Goal: Transaction & Acquisition: Purchase product/service

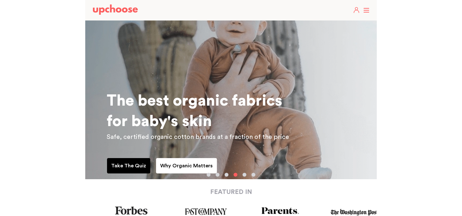
scroll to position [59, 0]
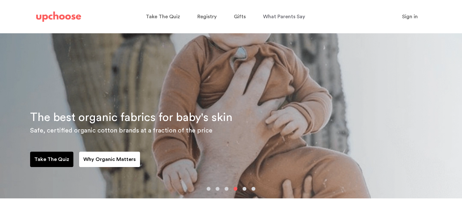
click at [228, 189] on button "button" at bounding box center [227, 189] width 4 height 4
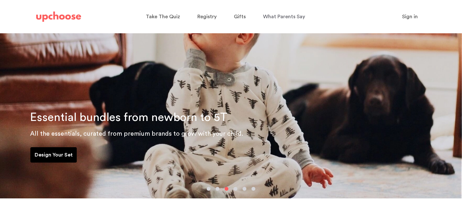
click at [61, 153] on p "Design Your Set" at bounding box center [54, 155] width 38 height 8
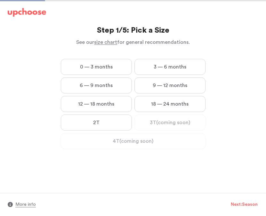
click at [106, 63] on label "0 — 3 months" at bounding box center [96, 67] width 71 height 16
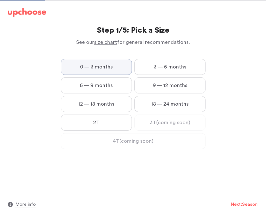
click at [0, 0] on months "0 — 3 months" at bounding box center [0, 0] width 0 height 0
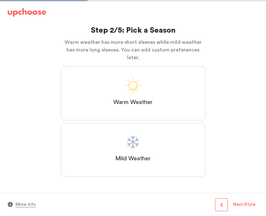
click at [219, 204] on span "button" at bounding box center [221, 205] width 5 height 5
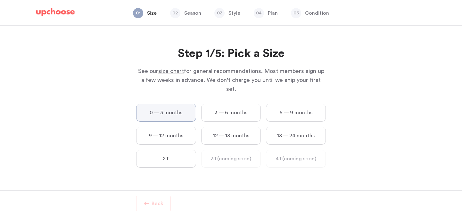
click at [266, 80] on div "Step 1/5: Pick a Size See our size chart for general recommendations. Most memb…" at bounding box center [231, 108] width 462 height 165
click at [188, 106] on label "0 — 3 months" at bounding box center [166, 113] width 60 height 18
click at [0, 0] on months "0 — 3 months" at bounding box center [0, 0] width 0 height 0
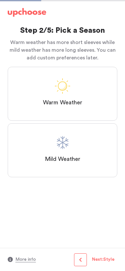
click at [83, 152] on label "Mild Weather" at bounding box center [63, 150] width 110 height 54
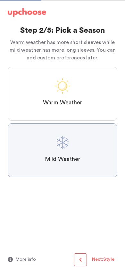
click at [0, 0] on Weather "Mild Weather" at bounding box center [0, 0] width 0 height 0
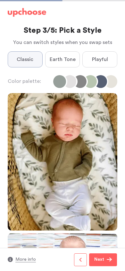
click at [105, 216] on span "Next" at bounding box center [100, 260] width 13 height 8
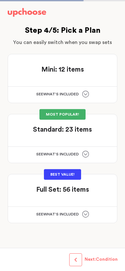
click at [86, 214] on icon at bounding box center [85, 213] width 7 height 7
click at [93, 155] on div "See w W hat's included ?" at bounding box center [62, 155] width 109 height 16
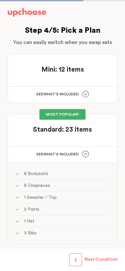
click at [85, 92] on icon at bounding box center [85, 93] width 7 height 7
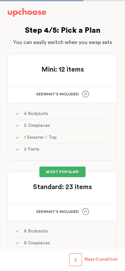
click at [77, 216] on span "button" at bounding box center [75, 259] width 5 height 5
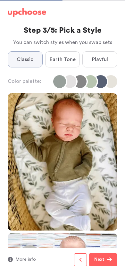
click at [77, 216] on button "button" at bounding box center [80, 259] width 13 height 13
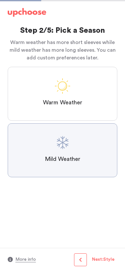
click at [71, 92] on label "Warm Weather" at bounding box center [63, 94] width 110 height 54
click at [0, 0] on Weather "Warm Weather" at bounding box center [0, 0] width 0 height 0
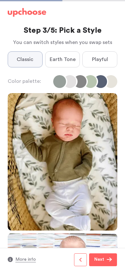
click at [64, 66] on label "Earth Tone" at bounding box center [62, 59] width 35 height 16
click at [0, 0] on Tone "Earth Tone" at bounding box center [0, 0] width 0 height 0
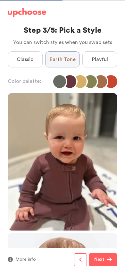
click at [95, 60] on span "Playful" at bounding box center [100, 59] width 16 height 8
click at [0, 0] on input "Playful" at bounding box center [0, 0] width 0 height 0
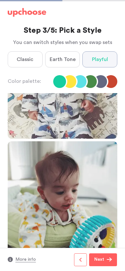
scroll to position [94, 0]
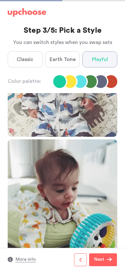
click at [107, 216] on button "Next" at bounding box center [103, 259] width 28 height 13
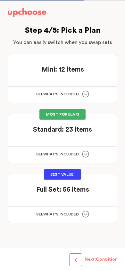
click at [72, 216] on button "button" at bounding box center [75, 259] width 13 height 13
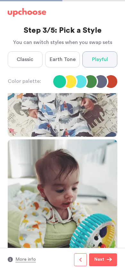
click at [24, 216] on button "More info" at bounding box center [25, 260] width 21 height 8
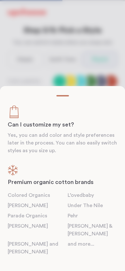
click at [84, 81] on div at bounding box center [62, 135] width 125 height 271
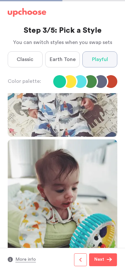
click at [101, 216] on p "Next" at bounding box center [99, 260] width 10 height 8
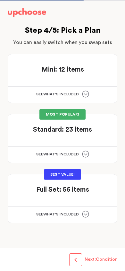
click at [83, 95] on icon at bounding box center [85, 93] width 7 height 7
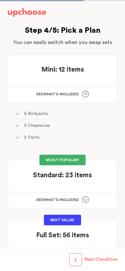
click at [88, 203] on icon at bounding box center [85, 199] width 7 height 7
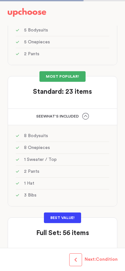
scroll to position [110, 0]
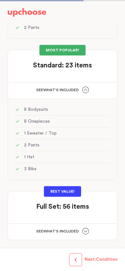
click at [87, 216] on div "See w W hat's included ?" at bounding box center [62, 231] width 109 height 16
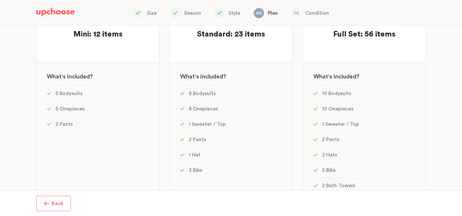
scroll to position [0, 0]
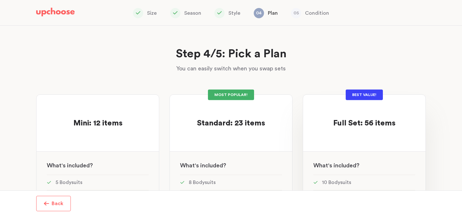
click at [266, 105] on div "Full Set: 56 items Full Set: 56 items" at bounding box center [365, 117] width 102 height 24
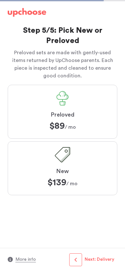
click at [80, 108] on label "Preloved $89 $89 / mo" at bounding box center [63, 112] width 110 height 54
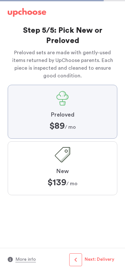
click at [0, 0] on input "Preloved $89 $89 / mo" at bounding box center [0, 0] width 0 height 0
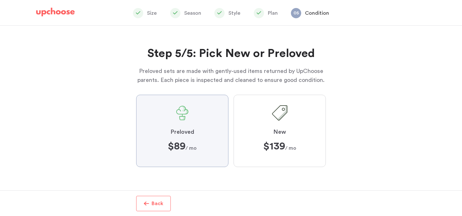
click at [266, 132] on span "New" at bounding box center [279, 133] width 13 height 8
click at [0, 0] on input "New $139 $139 / mo" at bounding box center [0, 0] width 0 height 0
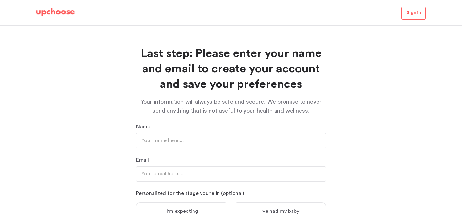
click at [63, 13] on img at bounding box center [55, 12] width 38 height 9
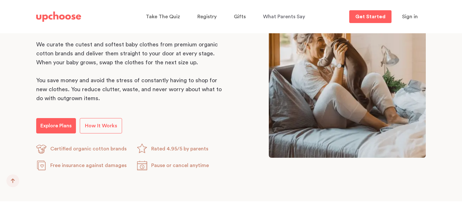
scroll to position [344, 0]
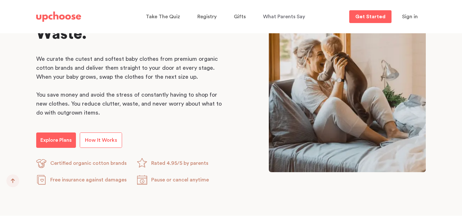
click at [106, 139] on span "How It Works" at bounding box center [101, 140] width 32 height 5
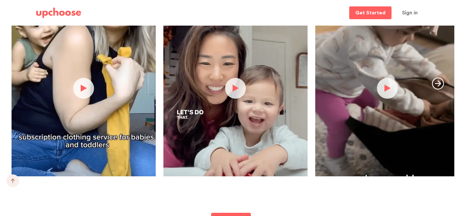
scroll to position [1341, 0]
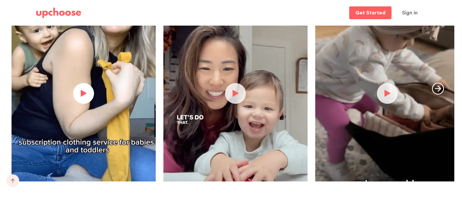
click at [84, 96] on button "button" at bounding box center [83, 93] width 21 height 21
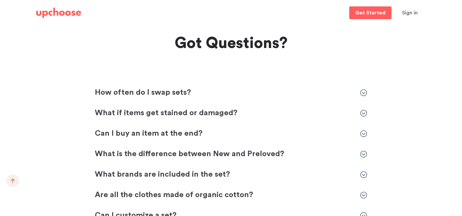
click at [160, 97] on p "How often do I swap sets?" at bounding box center [224, 93] width 259 height 10
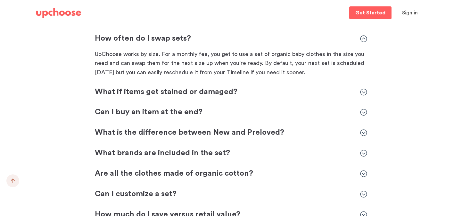
scroll to position [1850, 0]
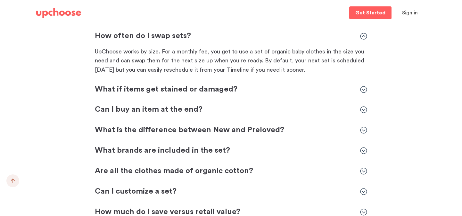
click at [165, 112] on p "Can I buy an item at the end?" at bounding box center [224, 110] width 259 height 10
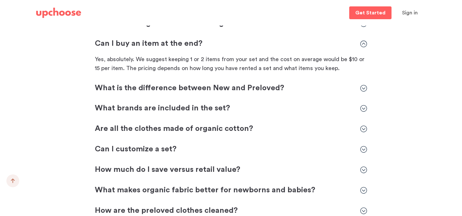
scroll to position [1920, 0]
